Goal: Task Accomplishment & Management: Manage account settings

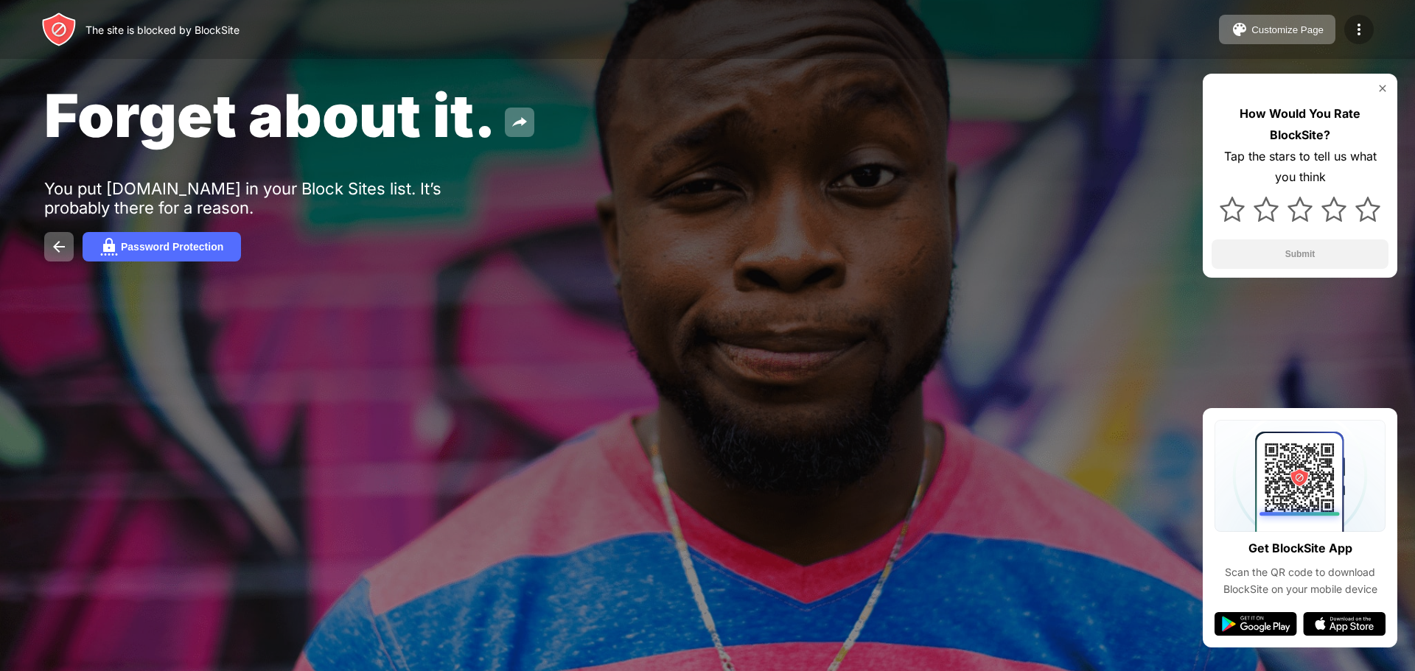
click at [1368, 34] on div at bounding box center [1358, 29] width 29 height 29
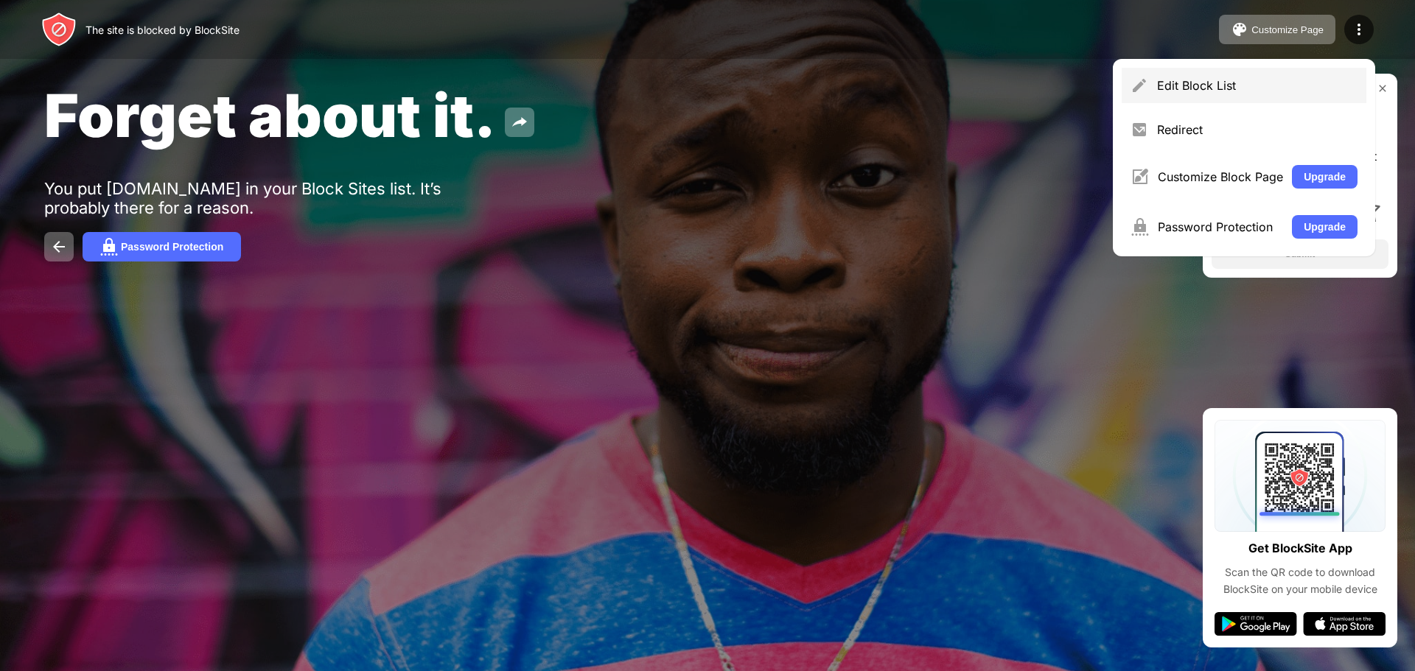
click at [1323, 80] on div "Edit Block List" at bounding box center [1257, 85] width 200 height 15
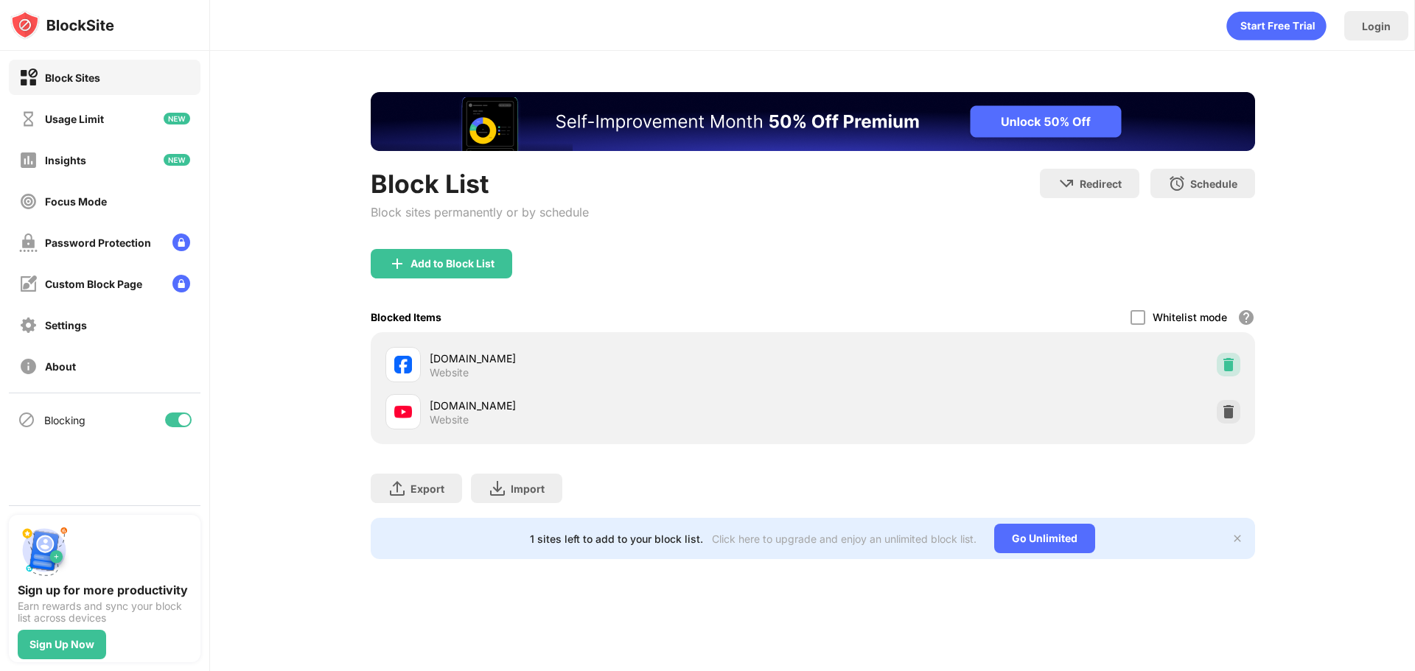
click at [1227, 365] on img at bounding box center [1228, 364] width 15 height 15
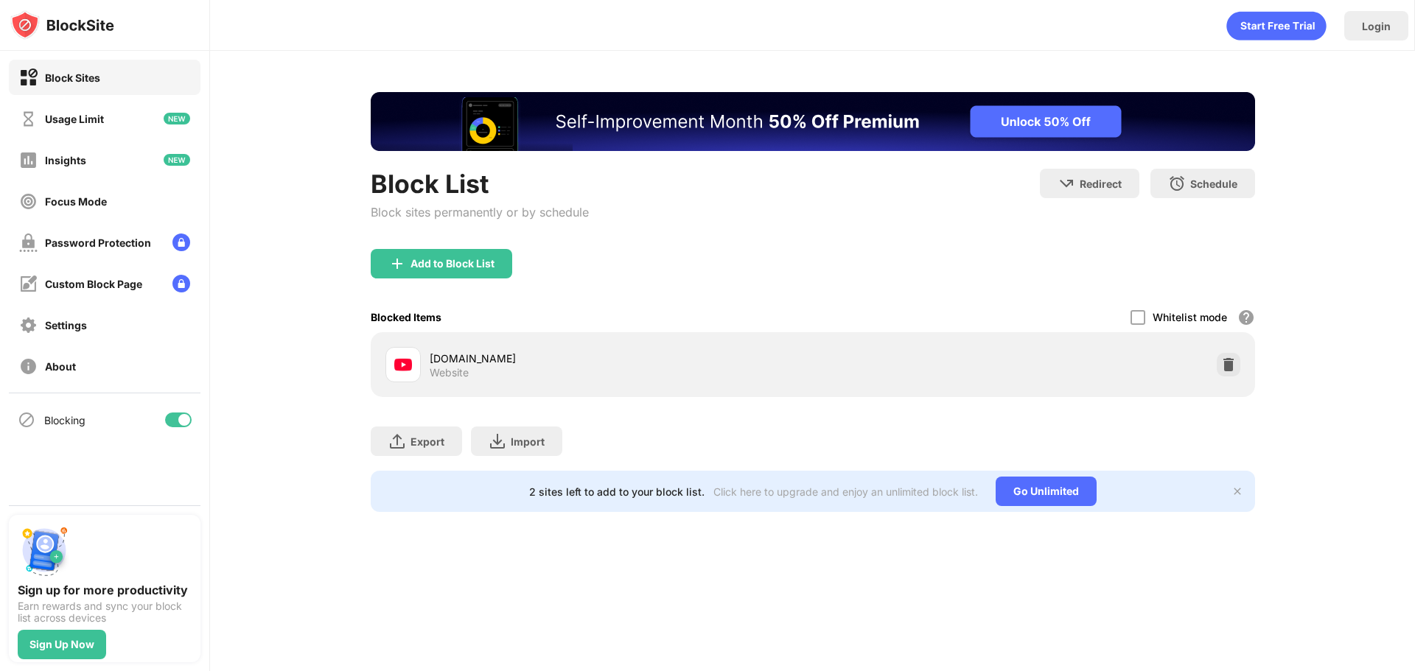
click at [1228, 361] on img at bounding box center [1228, 364] width 15 height 15
